Goal: Find specific page/section: Find specific page/section

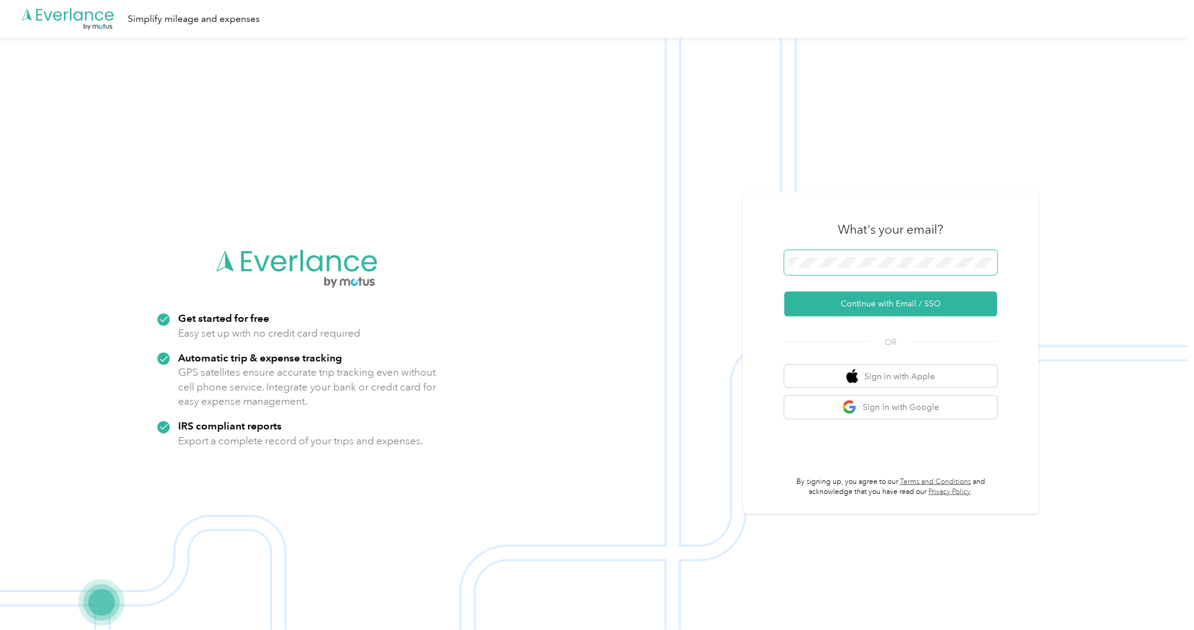
click at [854, 254] on span at bounding box center [891, 262] width 213 height 25
click at [785, 292] on button "Continue with Email / SSO" at bounding box center [891, 304] width 213 height 25
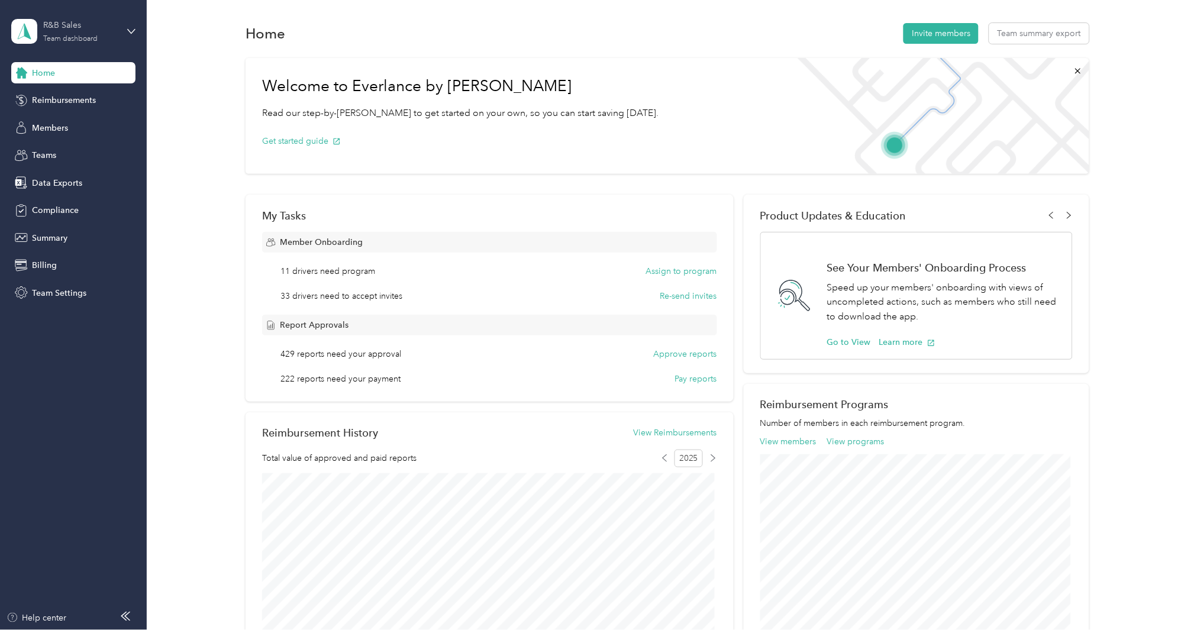
click at [79, 31] on div "R&B Sales" at bounding box center [81, 25] width 74 height 12
click at [75, 99] on div "Team dashboard" at bounding box center [54, 97] width 65 height 12
click at [67, 127] on span "Members" at bounding box center [50, 128] width 36 height 12
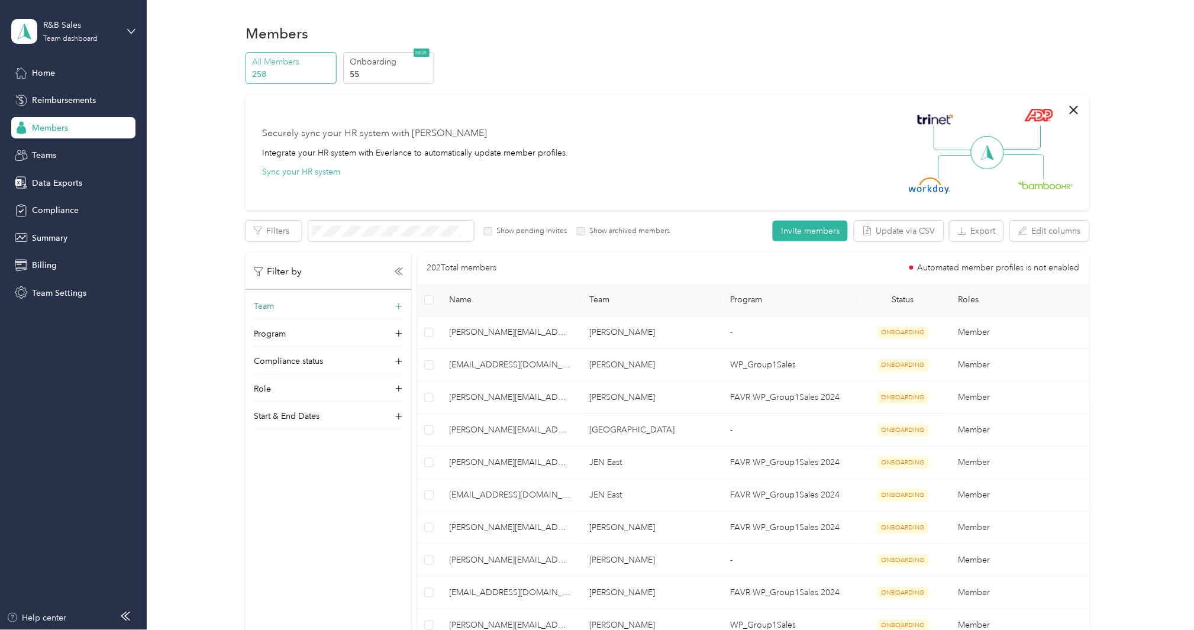
click at [397, 304] on icon at bounding box center [399, 307] width 12 height 12
click at [344, 351] on div "JEN West No managers" at bounding box center [328, 358] width 133 height 27
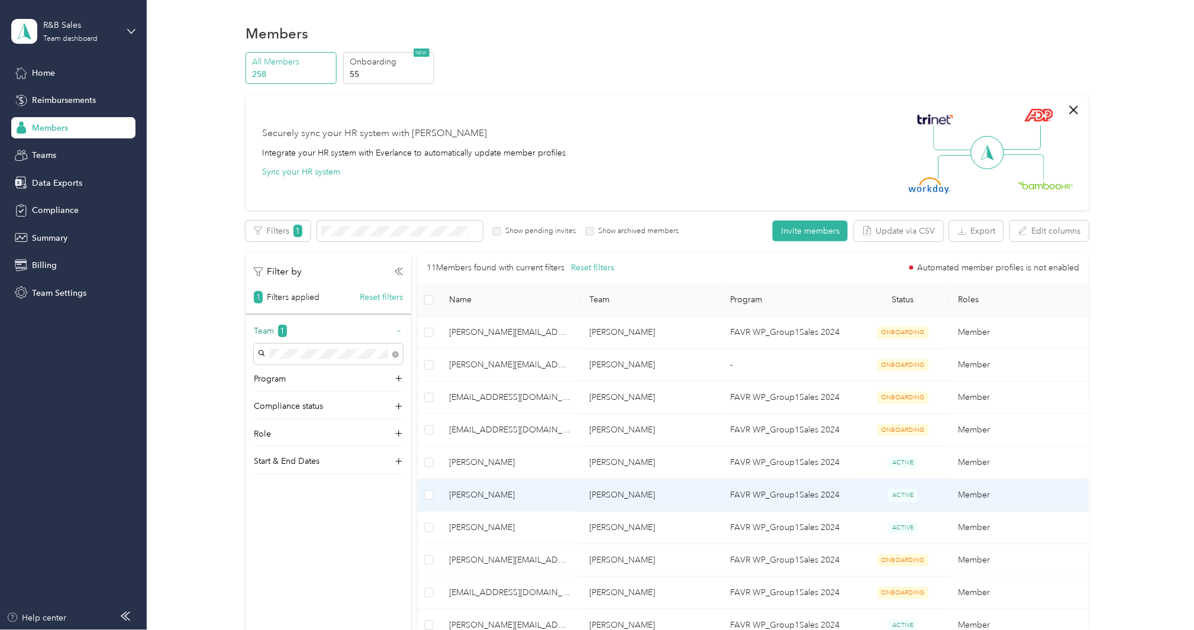
click at [479, 495] on span "Jennifer D. Perry" at bounding box center [510, 495] width 121 height 13
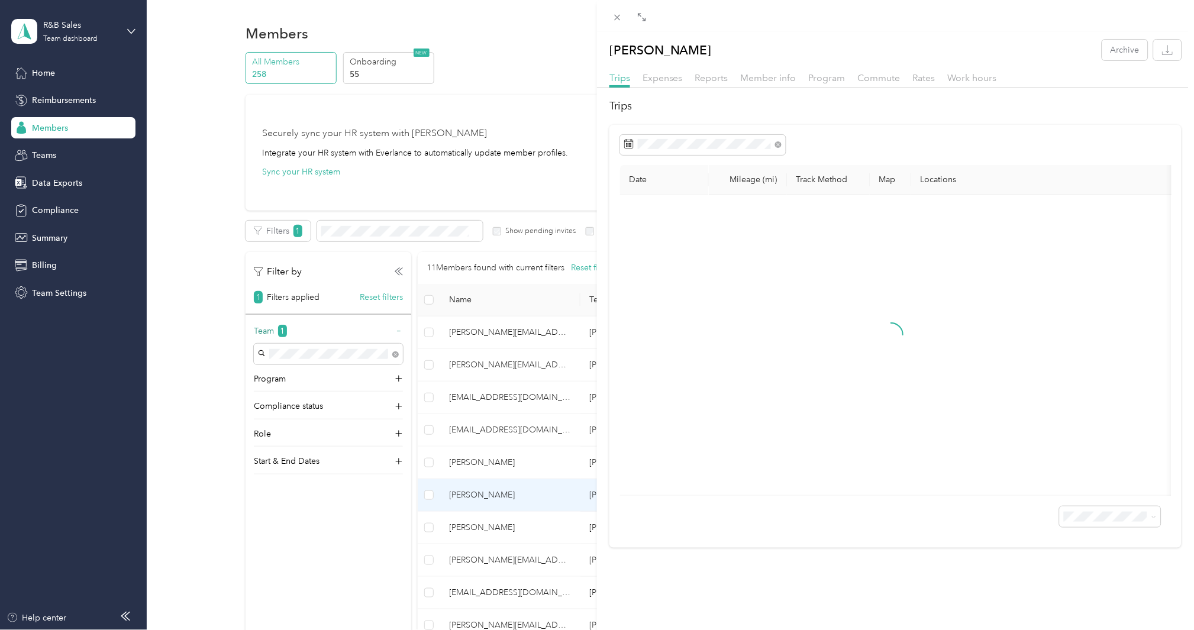
click at [871, 67] on div "Jennifer D. Perry Archive Trips Expenses Reports Member info Program Commute Ra…" at bounding box center [895, 294] width 597 height 508
click at [875, 78] on span "Commute" at bounding box center [879, 77] width 43 height 11
